Goal: Find specific page/section: Find specific page/section

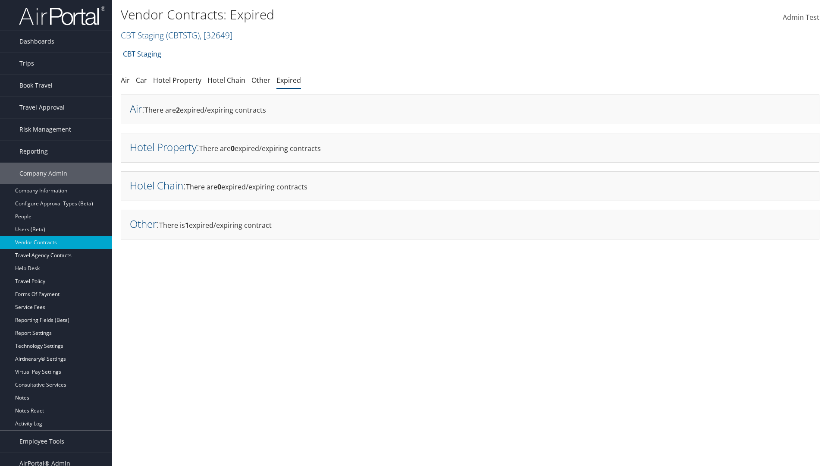
click at [136, 108] on link "Air" at bounding box center [136, 108] width 12 height 14
click at [163, 147] on link "Hotel Property" at bounding box center [163, 147] width 67 height 14
click at [157, 185] on link "Hotel Chain" at bounding box center [157, 185] width 54 height 14
